Goal: Information Seeking & Learning: Learn about a topic

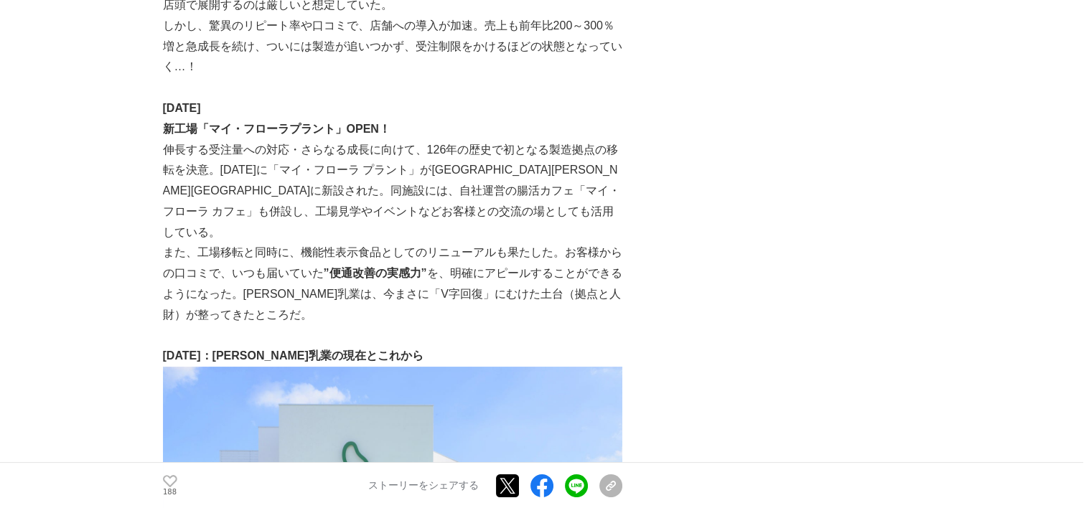
scroll to position [3012, 0]
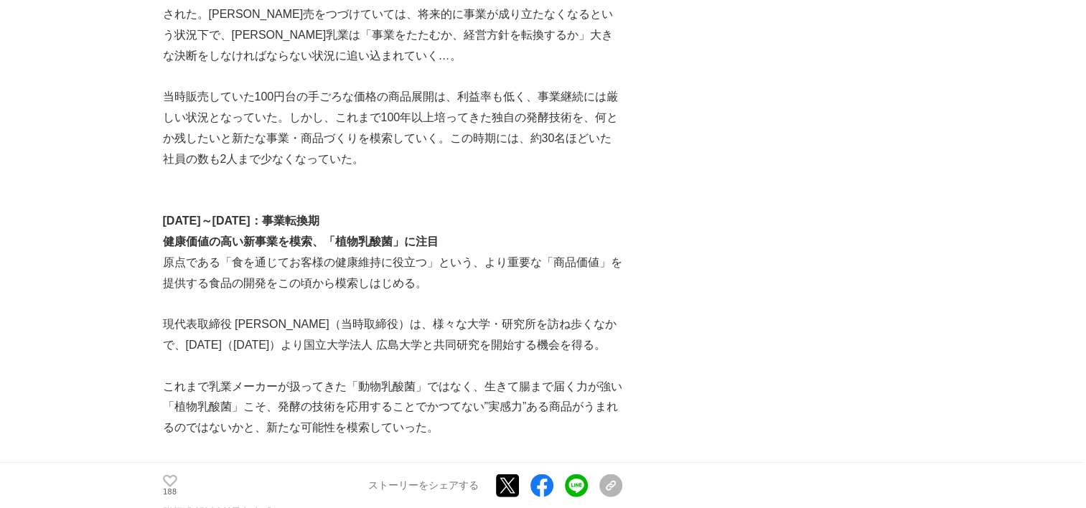
click at [599, 314] on p "現代表取締役 [PERSON_NAME]（当時取締役）は、様々な大学・研究所を訪ね歩くなかで、[DATE]（[DATE]）より国立大学法人 広島大学と共同研究…" at bounding box center [392, 335] width 459 height 42
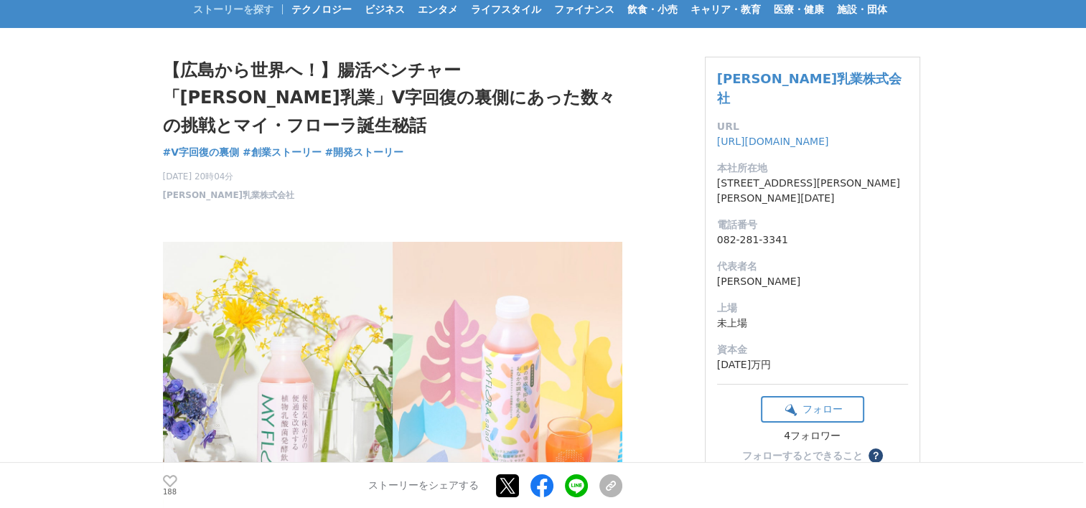
scroll to position [0, 0]
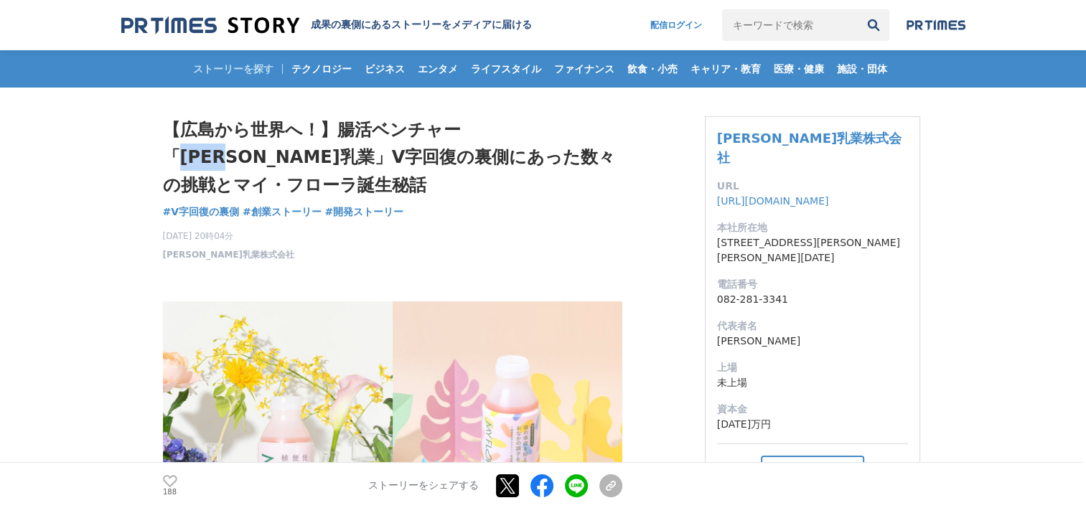
drag, startPoint x: 477, startPoint y: 134, endPoint x: 545, endPoint y: 129, distance: 68.4
click at [545, 129] on h1 "【広島から世界へ！】腸活ベンチャー「[PERSON_NAME]乳業」V字回復の裏側にあった数々の挑戦とマイ・フローラ誕生秘話" at bounding box center [392, 157] width 459 height 83
copy h1 "野村乳業"
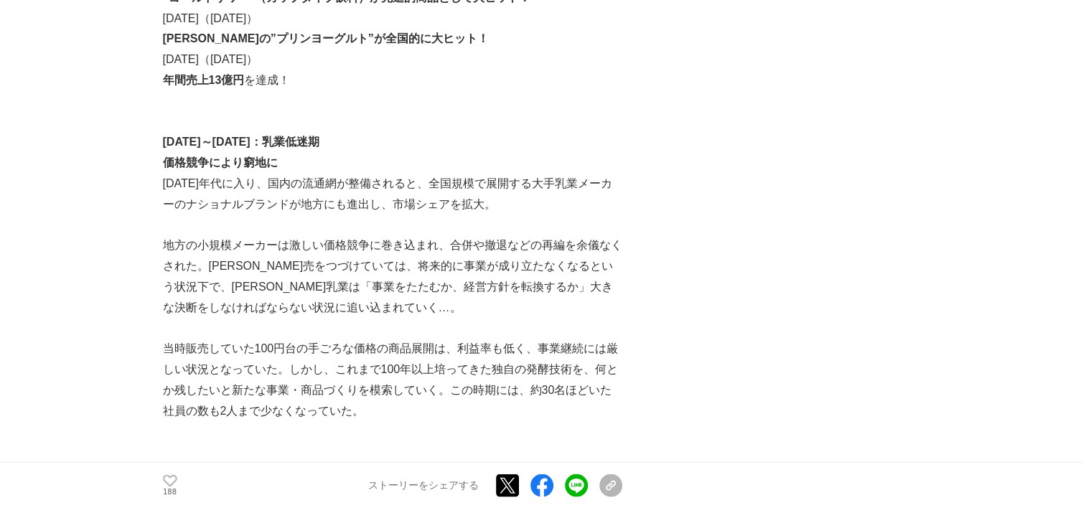
scroll to position [2728, 0]
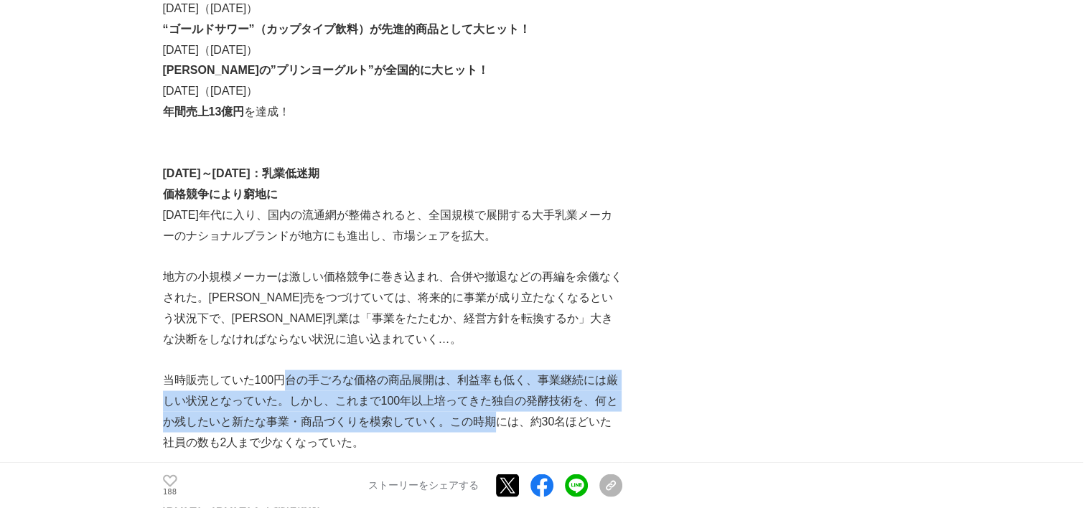
drag, startPoint x: 284, startPoint y: 304, endPoint x: 547, endPoint y: 375, distance: 272.7
click at [537, 372] on p "当時販売していた100円台の手ごろな価格の商品展開は、利益率も低く、事業継続には厳しい状況となっていた。しかし、これまで100年以上培ってきた独自の発酵技術を…" at bounding box center [392, 411] width 459 height 83
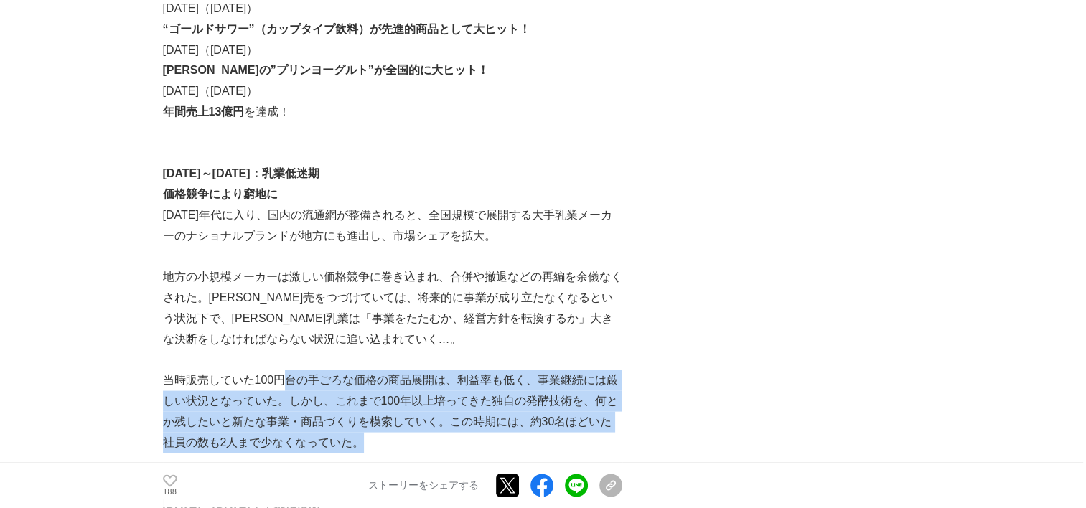
drag, startPoint x: 547, startPoint y: 375, endPoint x: 527, endPoint y: 375, distance: 20.1
click at [527, 375] on p "当時販売していた100円台の手ごろな価格の商品展開は、利益率も低く、事業継続には厳しい状況となっていた。しかし、これまで100年以上培ってきた独自の発酵技術を…" at bounding box center [392, 411] width 459 height 83
click at [477, 370] on p "当時販売していた100円台の手ごろな価格の商品展開は、利益率も低く、事業継続には厳しい状況となっていた。しかし、これまで100年以上培ってきた独自の発酵技術を…" at bounding box center [392, 411] width 459 height 83
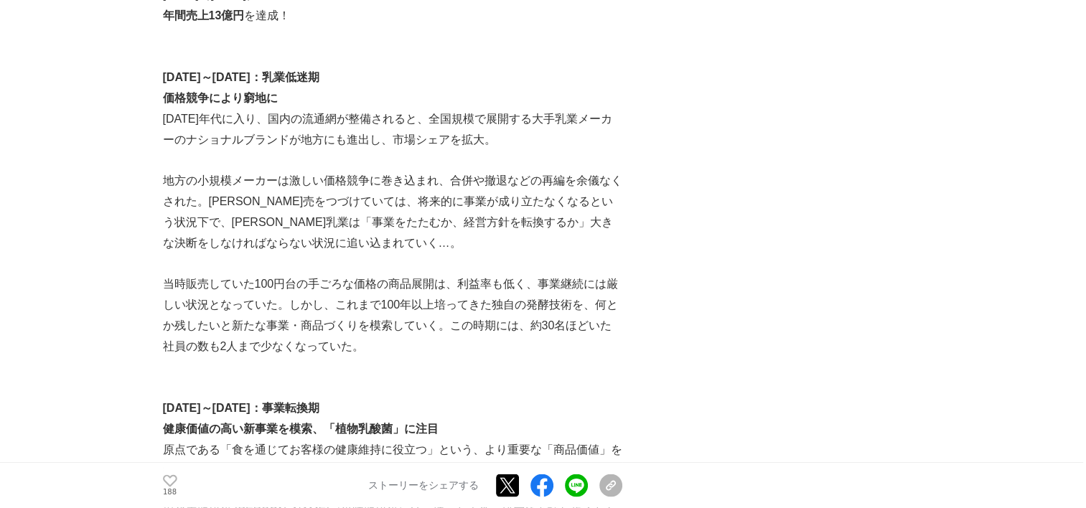
scroll to position [2800, 0]
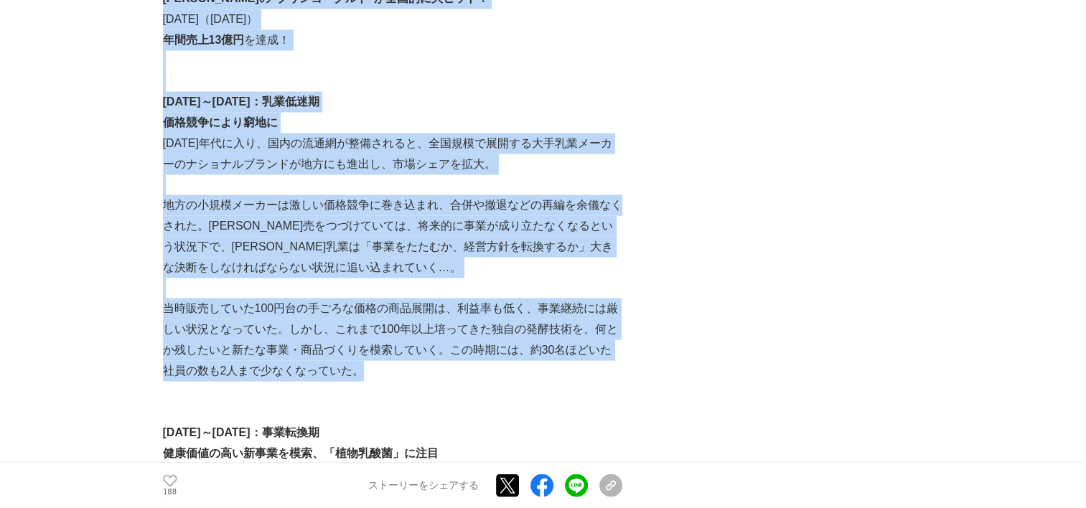
drag, startPoint x: 134, startPoint y: 34, endPoint x: 584, endPoint y: 317, distance: 531.6
click at [585, 382] on p at bounding box center [392, 392] width 459 height 21
click at [559, 305] on p "当時販売していた100円台の手ごろな価格の商品展開は、利益率も低く、事業継続には厳しい状況となっていた。しかし、これまで100年以上培ってきた独自の発酵技術を…" at bounding box center [392, 340] width 459 height 83
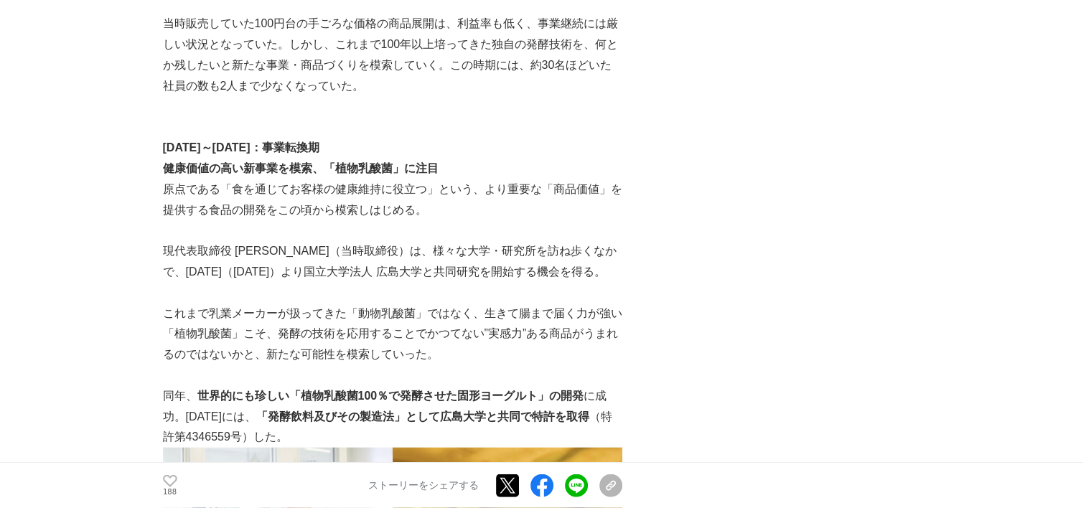
scroll to position [3087, 0]
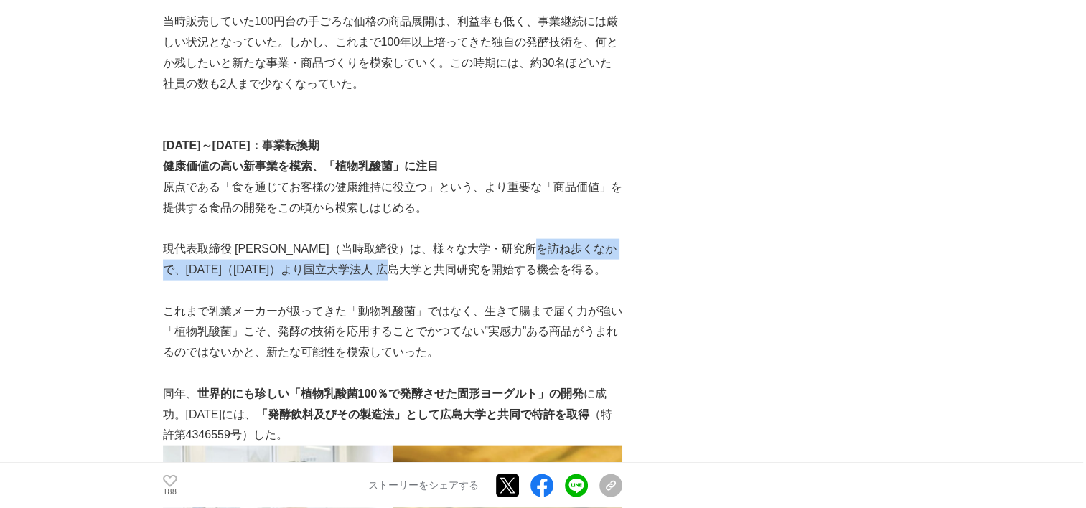
drag, startPoint x: 606, startPoint y: 178, endPoint x: 476, endPoint y: 205, distance: 132.6
click at [476, 239] on p "現代表取締役 [PERSON_NAME]（当時取締役）は、様々な大学・研究所を訪ね歩くなかで、[DATE]（[DATE]）より国立大学法人 広島大学と共同研究…" at bounding box center [392, 260] width 459 height 42
copy p "2003年（平成15年）より国立大学法人 広島大学と共同研究を開始"
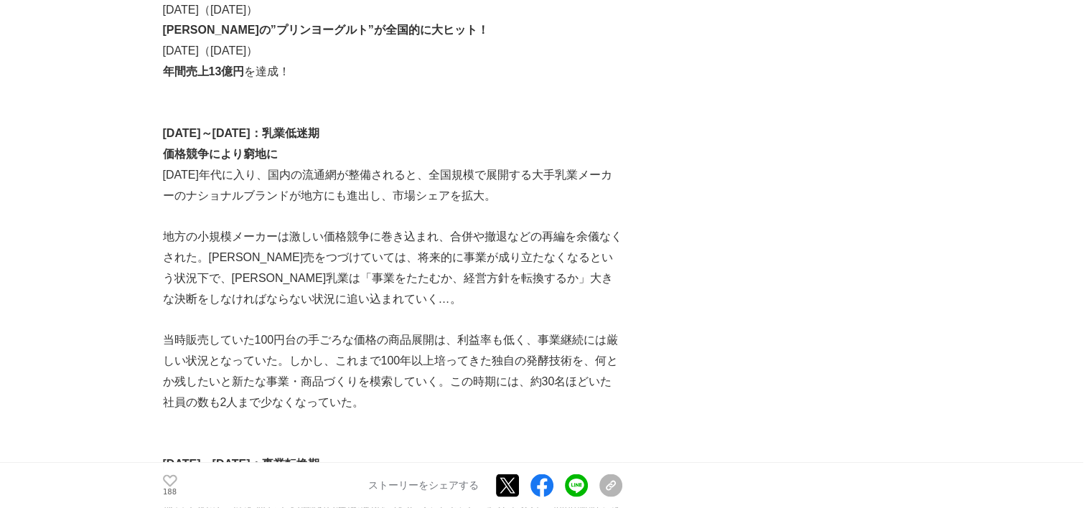
scroll to position [2800, 0]
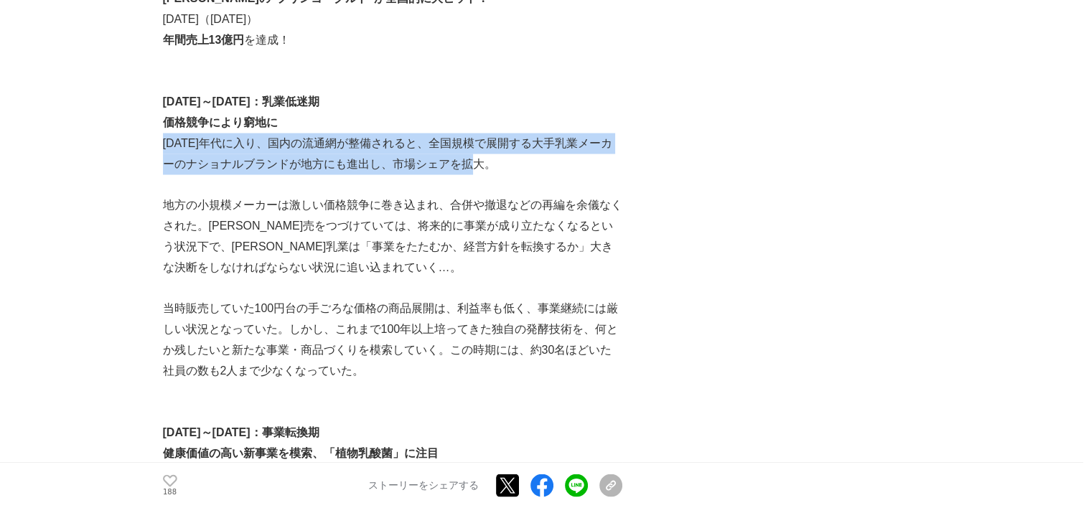
drag, startPoint x: 164, startPoint y: 72, endPoint x: 506, endPoint y: 89, distance: 342.9
click at [506, 134] on p "[DATE]年代に入り、国内の流通網が整備されると、全国規模で展開する大手乳業メーカーのナショナルブランドが地方にも進出し、市場シェアを拡大。" at bounding box center [392, 155] width 459 height 42
copy p "[DATE]年代に入り、国内の流通網が整備されると、全国規模で展開する大手乳業メーカーのナショナルブランドが地方にも進出し、市場シェアを拡大。"
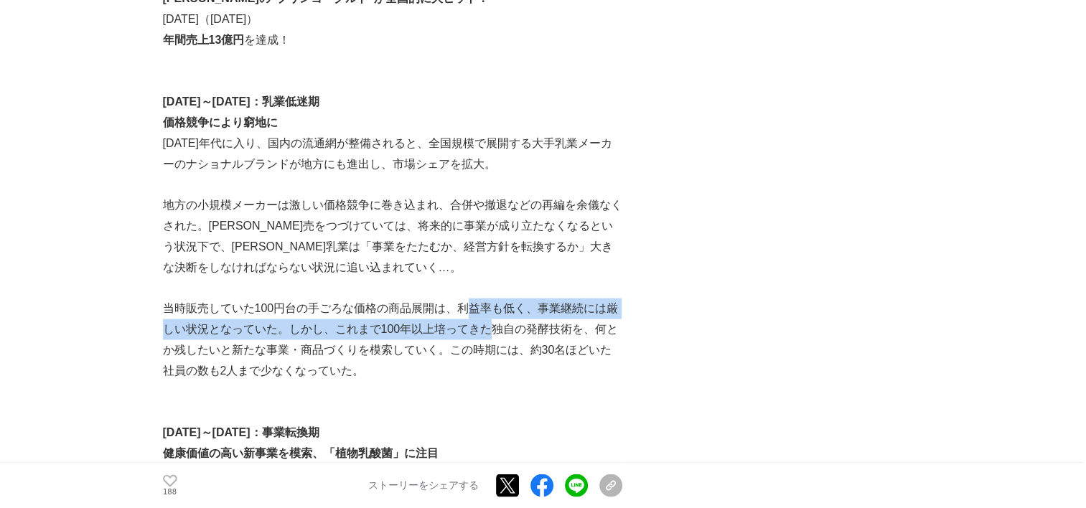
drag, startPoint x: 464, startPoint y: 238, endPoint x: 471, endPoint y: 251, distance: 13.8
click at [480, 299] on p "当時販売していた100円台の手ごろな価格の商品展開は、利益率も低く、事業継続には厳しい状況となっていた。しかし、これまで100年以上培ってきた独自の発酵技術を…" at bounding box center [392, 340] width 459 height 83
drag, startPoint x: 471, startPoint y: 251, endPoint x: 405, endPoint y: 251, distance: 66.0
click at [405, 299] on p "当時販売していた100円台の手ごろな価格の商品展開は、利益率も低く、事業継続には厳しい状況となっていた。しかし、これまで100年以上培ってきた独自の発酵技術を…" at bounding box center [392, 340] width 459 height 83
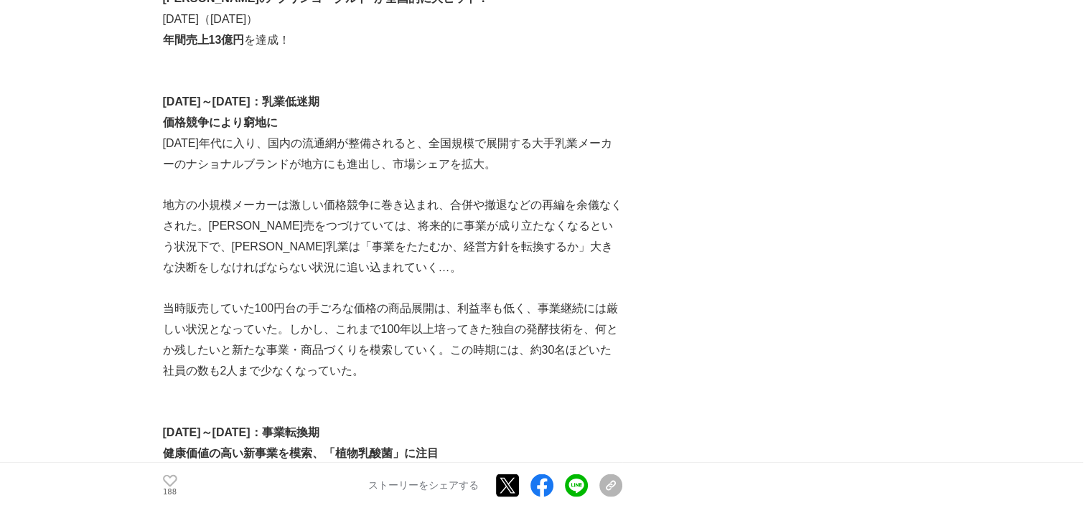
click at [330, 299] on p "当時販売していた100円台の手ごろな価格の商品展開は、利益率も低く、事業継続には厳しい状況となっていた。しかし、これまで100年以上培ってきた独自の発酵技術を…" at bounding box center [392, 340] width 459 height 83
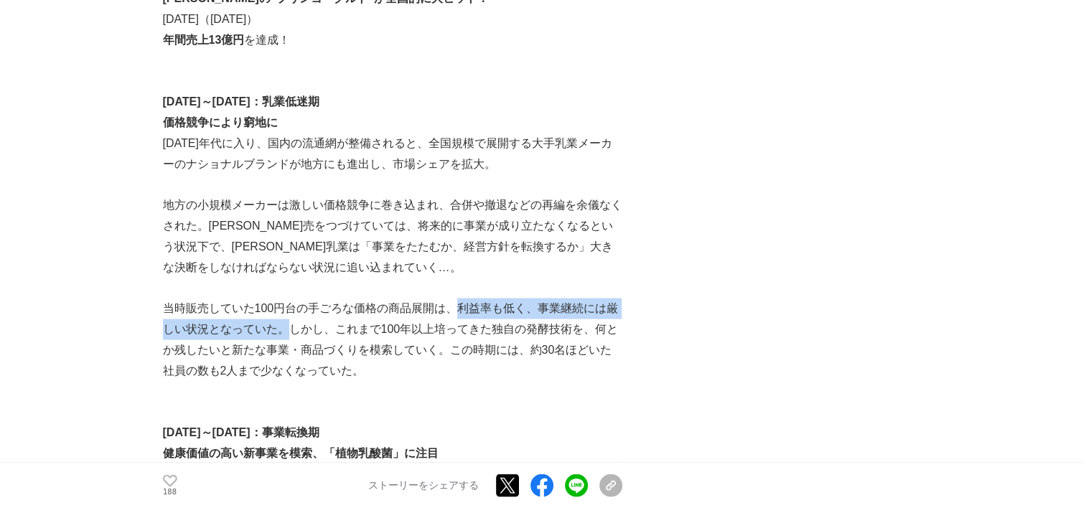
drag, startPoint x: 460, startPoint y: 239, endPoint x: 289, endPoint y: 267, distance: 173.8
click at [289, 299] on p "当時販売していた100円台の手ごろな価格の商品展開は、利益率も低く、事業継続には厳しい状況となっていた。しかし、これまで100年以上培ってきた独自の発酵技術を…" at bounding box center [392, 340] width 459 height 83
copy p "利益率も低く、事業継続には厳しい状況となっていた。"
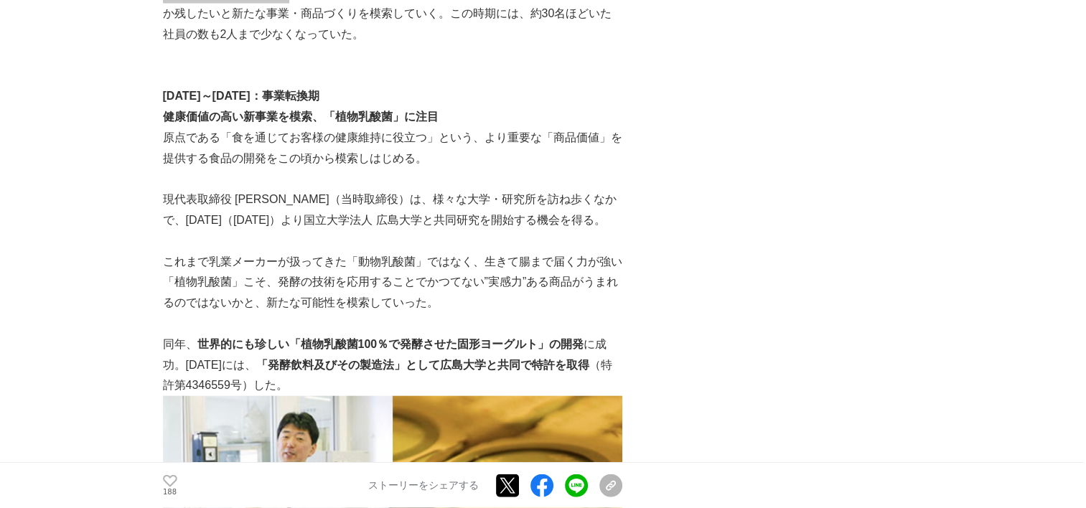
scroll to position [3159, 0]
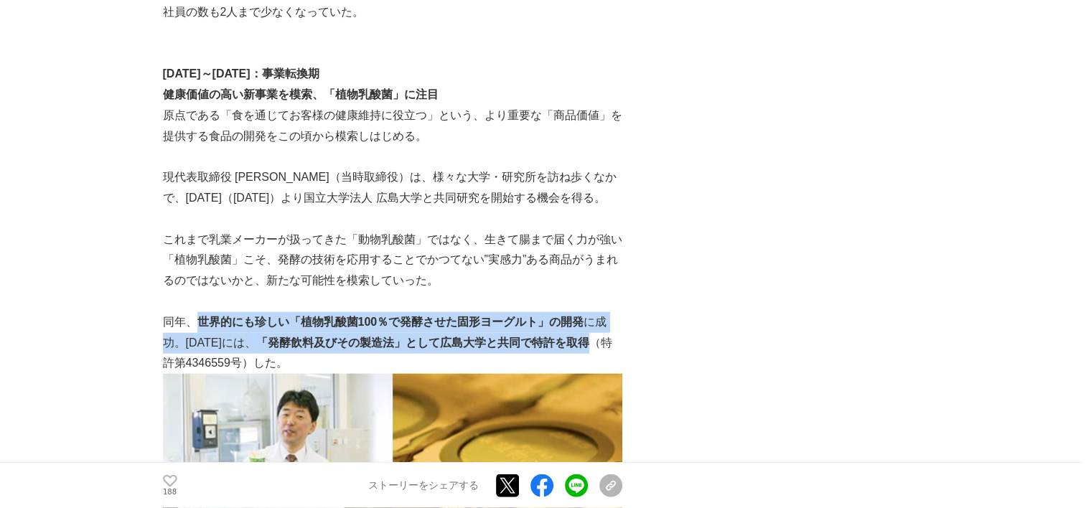
drag, startPoint x: 195, startPoint y: 251, endPoint x: 589, endPoint y: 271, distance: 394.0
click at [589, 312] on p "同年、 世界的にも珍しい「植物乳酸菌100％で発酵させた固形ヨーグルト」の開発 に成功。2009年には、 「発酵飲料及びその製造法」として広島大学と共同で特許…" at bounding box center [392, 343] width 459 height 62
copy p "世界的にも珍しい「植物乳酸菌100％で発酵させた固形ヨーグルト」の開発 に成功。2009年には、 「発酵飲料及びその製造法」として広島大学と共同で特許を取得"
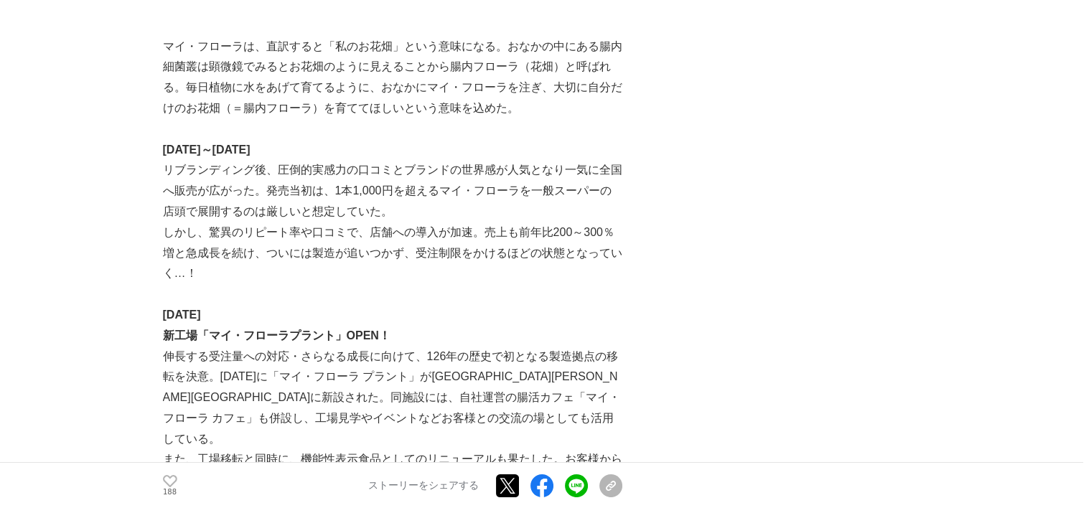
scroll to position [5169, 0]
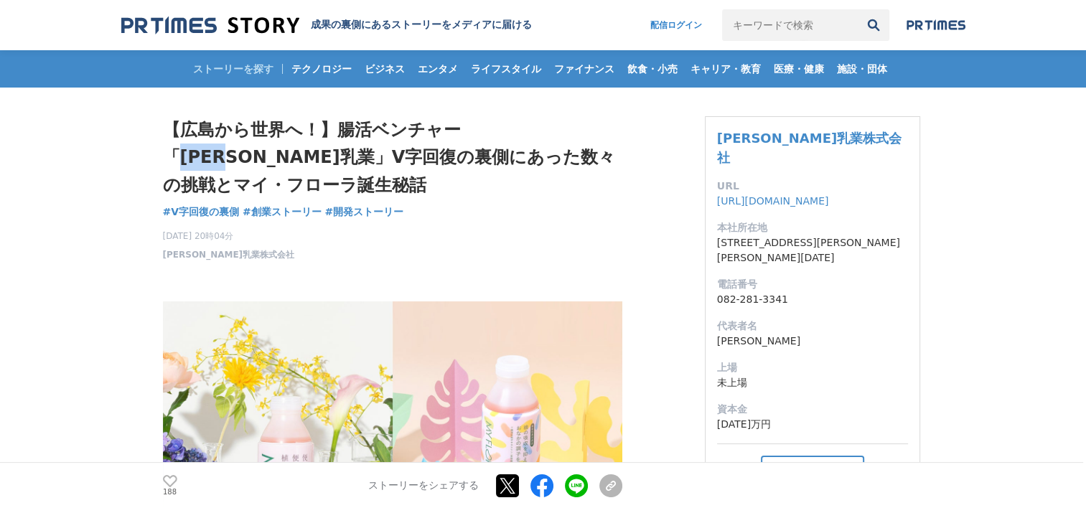
drag, startPoint x: 475, startPoint y: 123, endPoint x: 535, endPoint y: 122, distance: 59.6
click at [535, 122] on h1 "【広島から世界へ！】腸活ベンチャー「[PERSON_NAME]乳業」V字回復の裏側にあった数々の挑戦とマイ・フローラ誕生秘話" at bounding box center [392, 157] width 459 height 83
copy h1 "野村乳業"
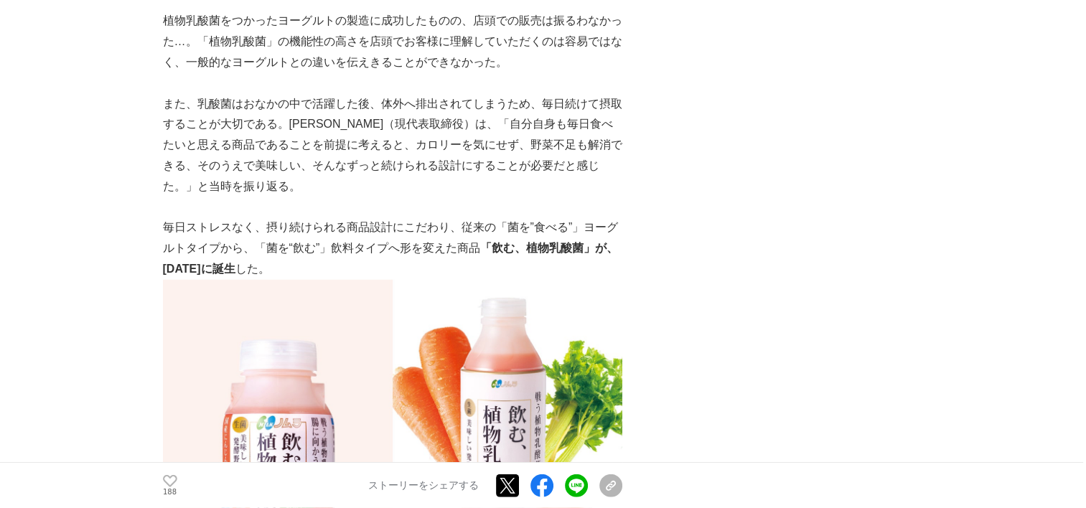
scroll to position [3805, 0]
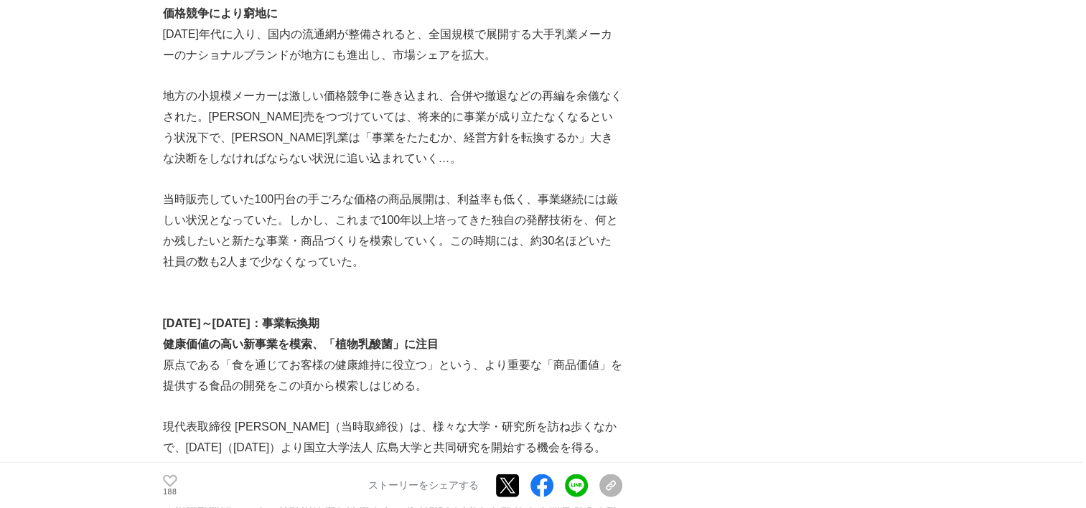
scroll to position [2874, 0]
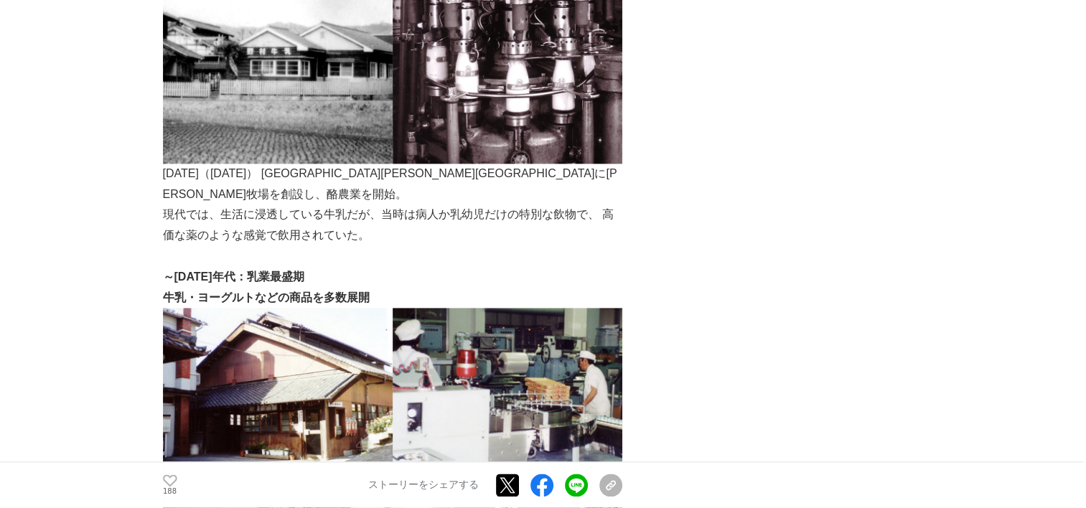
scroll to position [1726, 0]
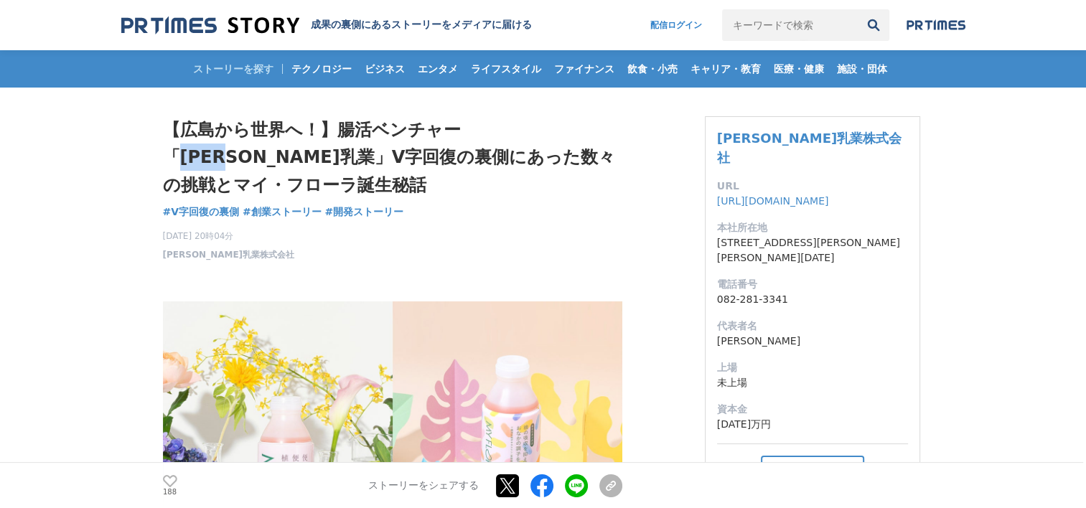
drag, startPoint x: 477, startPoint y: 127, endPoint x: 541, endPoint y: 132, distance: 64.1
click at [541, 132] on h1 "【広島から世界へ！】腸活ベンチャー「[PERSON_NAME]乳業」V字回復の裏側にあった数々の挑戦とマイ・フローラ誕生秘話" at bounding box center [392, 157] width 459 height 83
copy h1 "野村乳業"
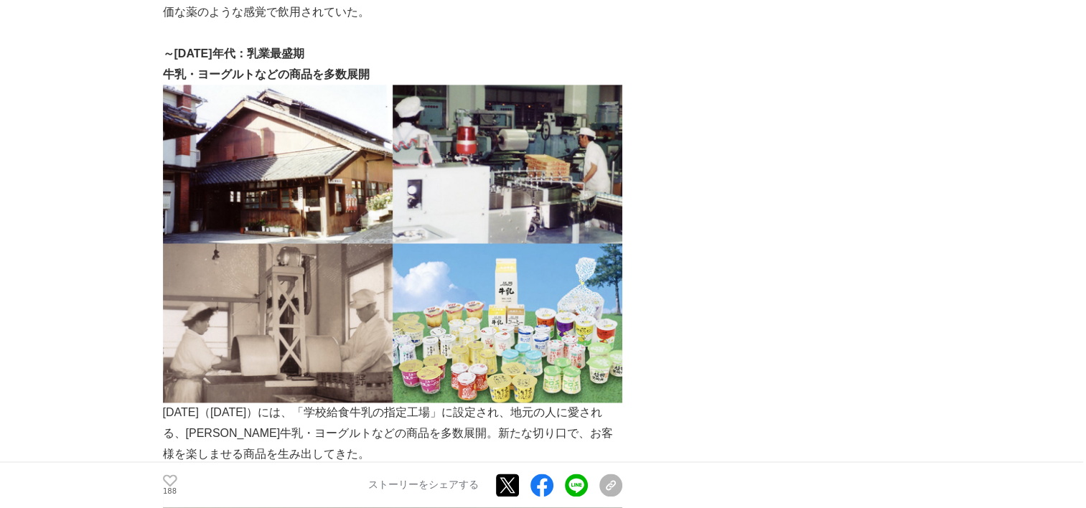
scroll to position [2226, 0]
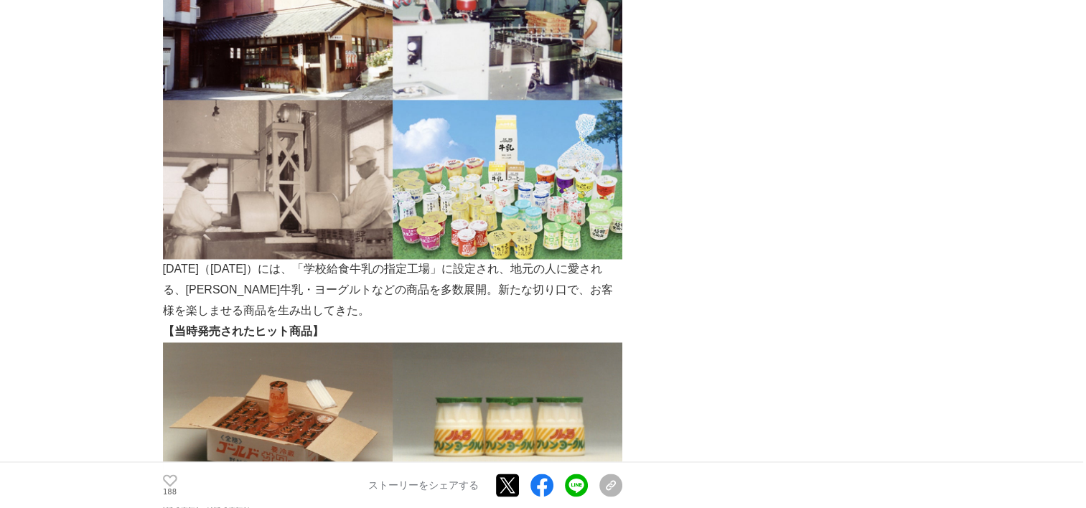
click at [418, 259] on p "[DATE]（[DATE]）には、「学校給食牛乳の指定工場」に設定され、地元の人に愛される、[PERSON_NAME]牛乳・ヨーグルトなどの商品を多数展開。新…" at bounding box center [392, 290] width 459 height 62
drag, startPoint x: 210, startPoint y: 220, endPoint x: 421, endPoint y: 220, distance: 211.8
click at [421, 259] on p "[DATE]（[DATE]）には、「学校給食牛乳の指定工場」に設定され、地元の人に愛される、[PERSON_NAME]牛乳・ヨーグルトなどの商品を多数展開。新…" at bounding box center [392, 290] width 459 height 62
copy p "牛乳・ヨーグルトなどの商品を多数展開。"
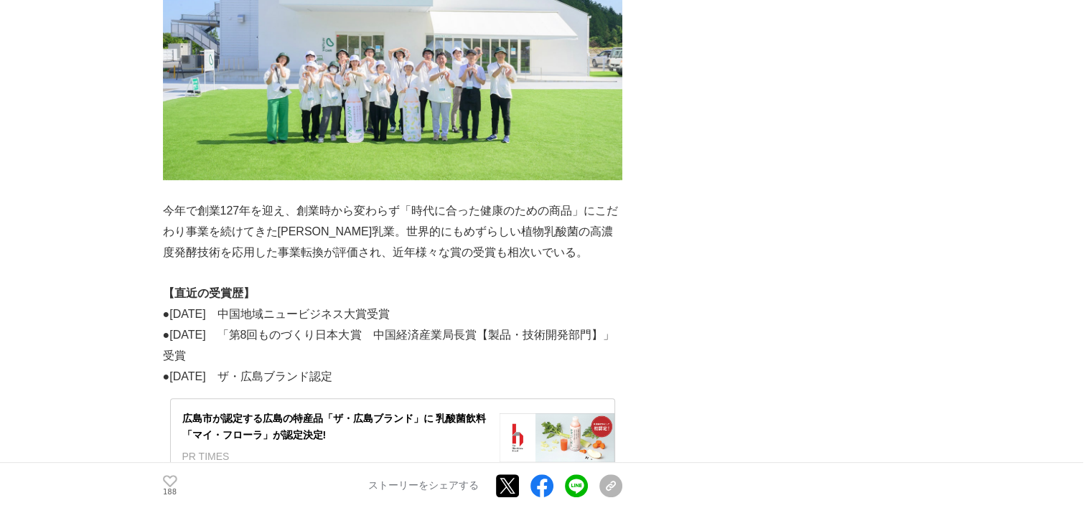
scroll to position [5959, 0]
